Goal: Check status

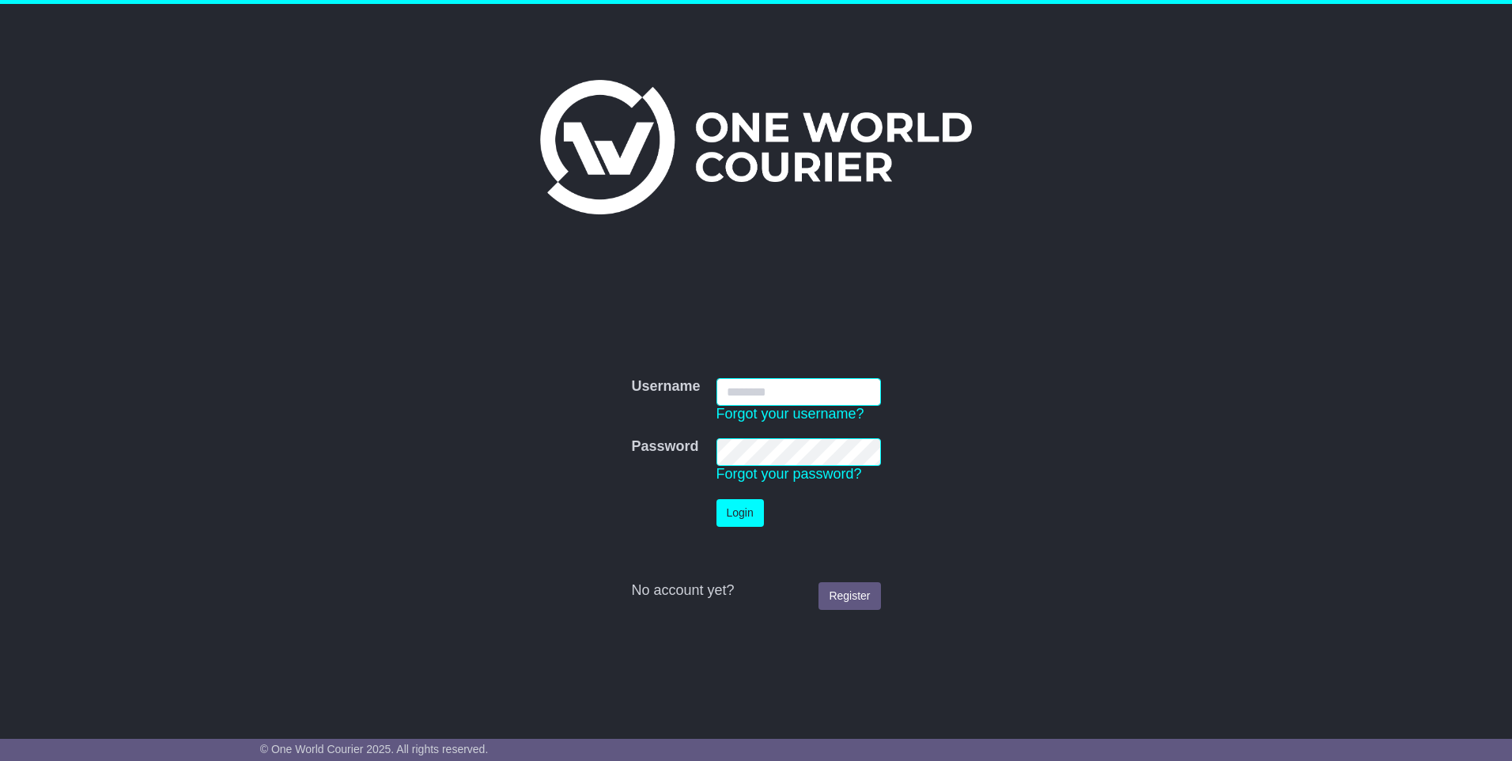
type input "**********"
click at [731, 501] on button "Login" at bounding box center [739, 513] width 47 height 28
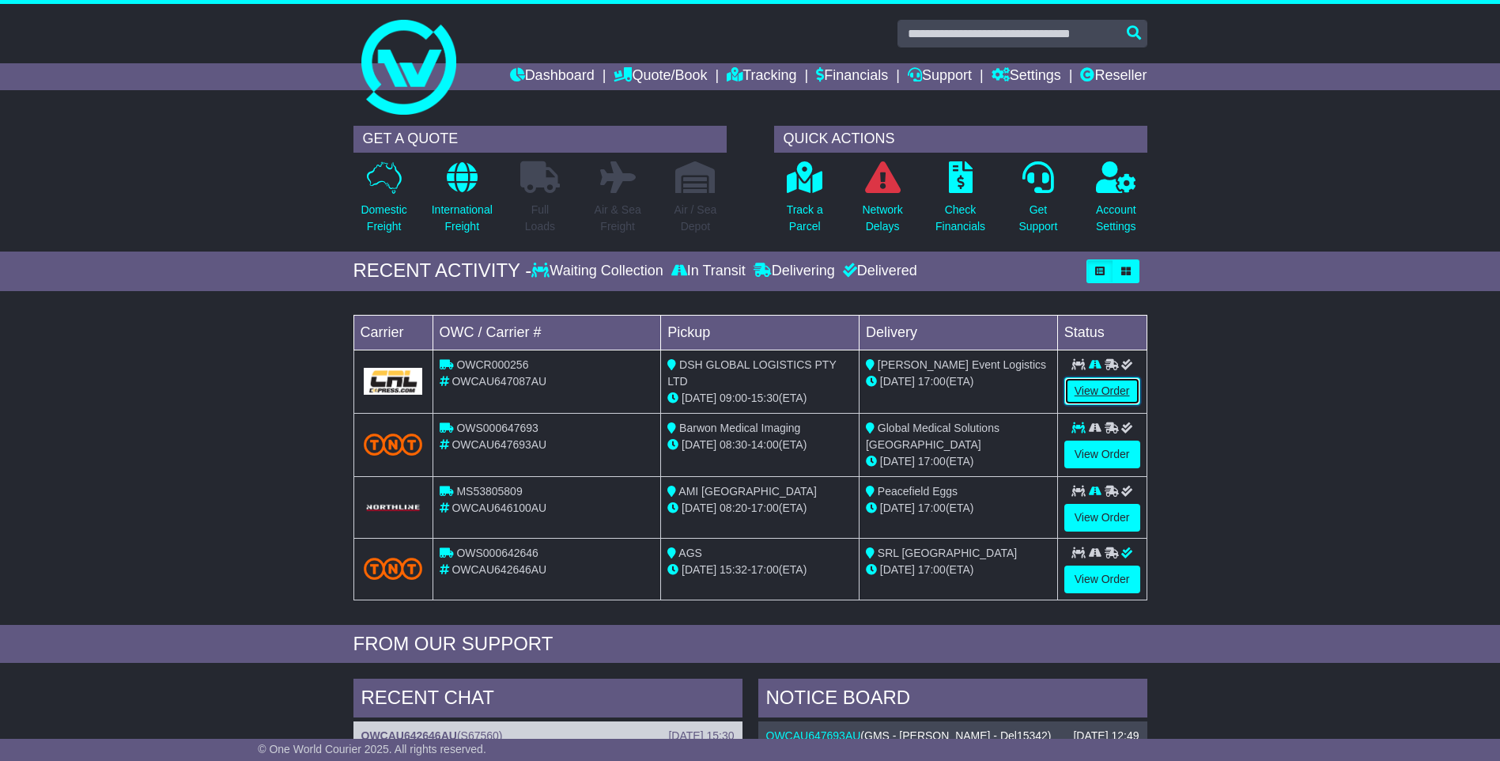
click at [1107, 389] on link "View Order" at bounding box center [1102, 391] width 76 height 28
